Goal: Task Accomplishment & Management: Manage account settings

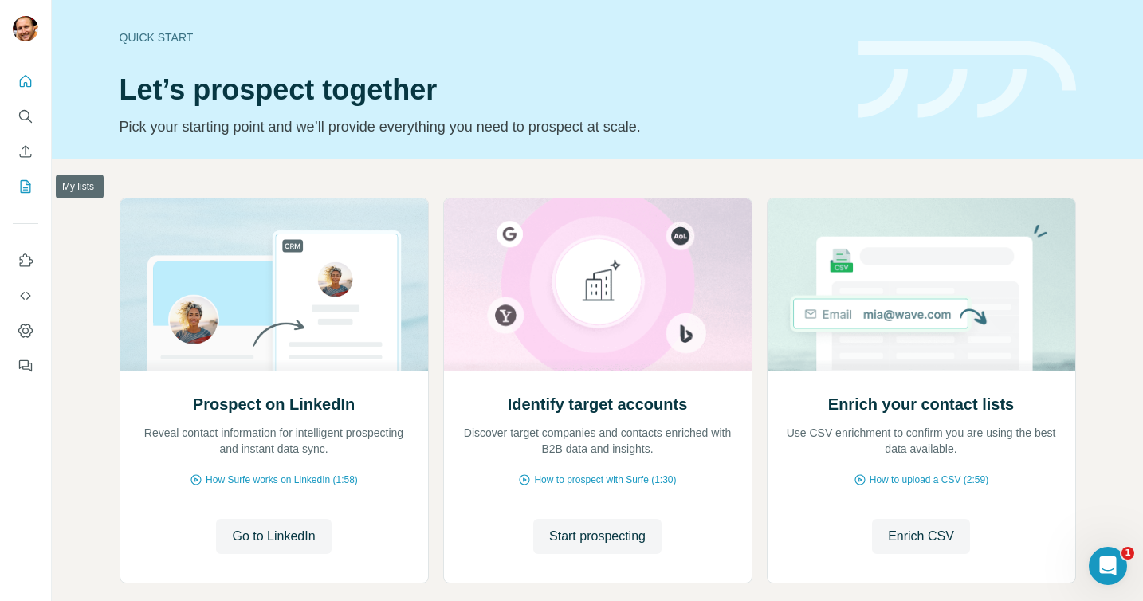
click at [25, 183] on icon "My lists" at bounding box center [26, 187] width 16 height 16
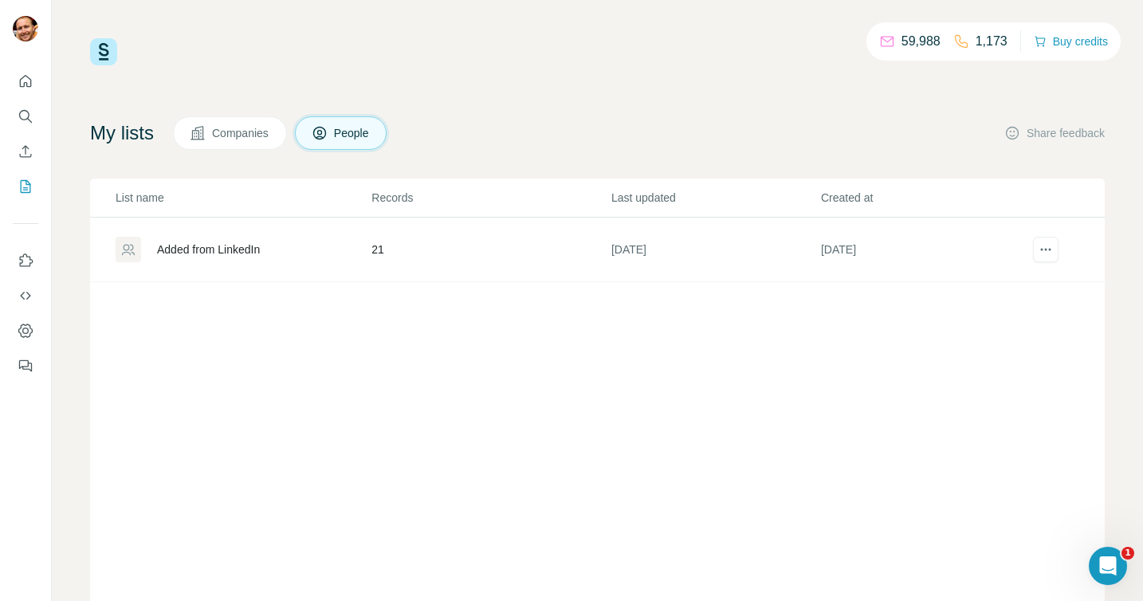
click at [218, 249] on div "Added from LinkedIn" at bounding box center [208, 249] width 103 height 16
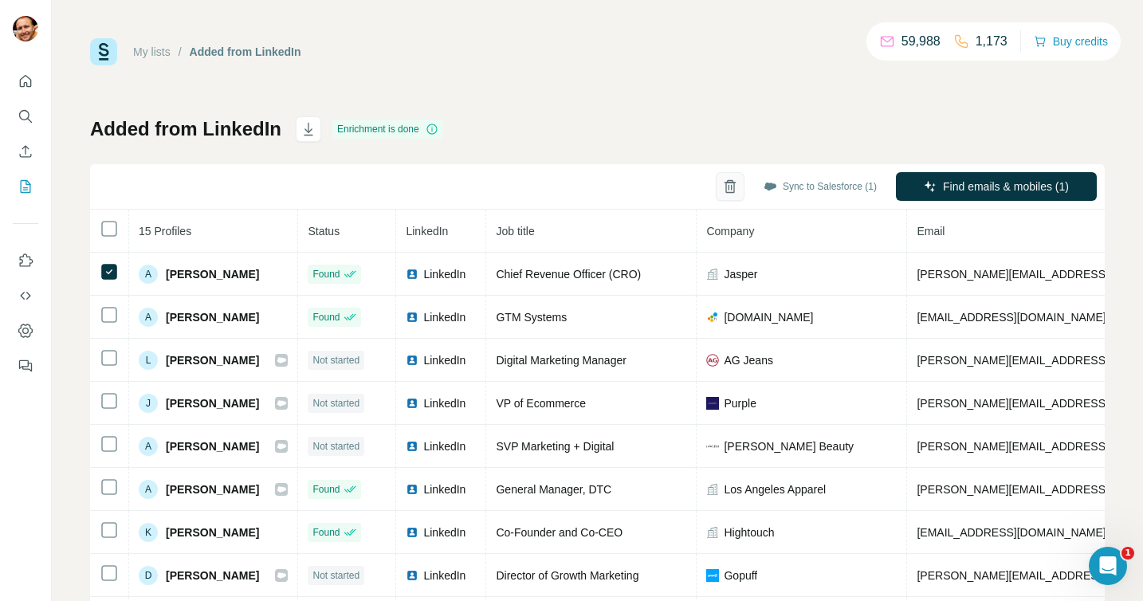
click at [725, 188] on icon "button" at bounding box center [729, 187] width 9 height 11
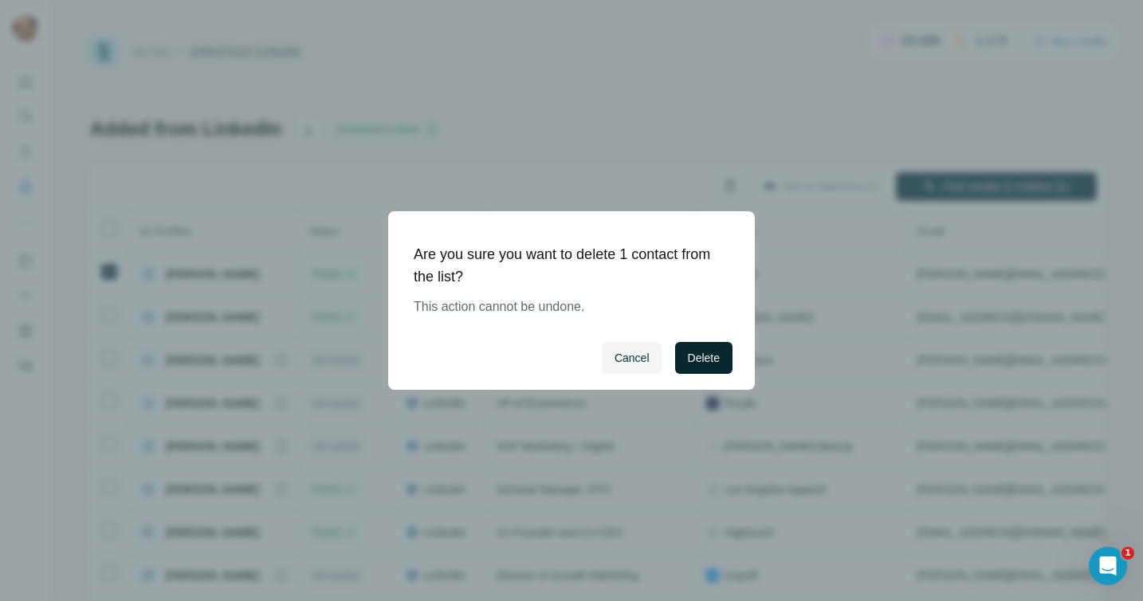
click at [711, 356] on span "Delete" at bounding box center [704, 358] width 32 height 16
